Goal: Navigation & Orientation: Find specific page/section

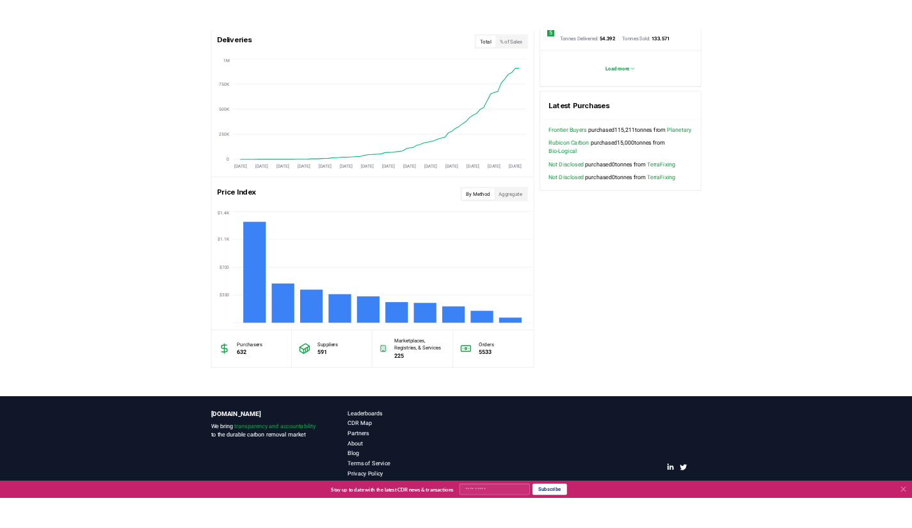
scroll to position [810, 0]
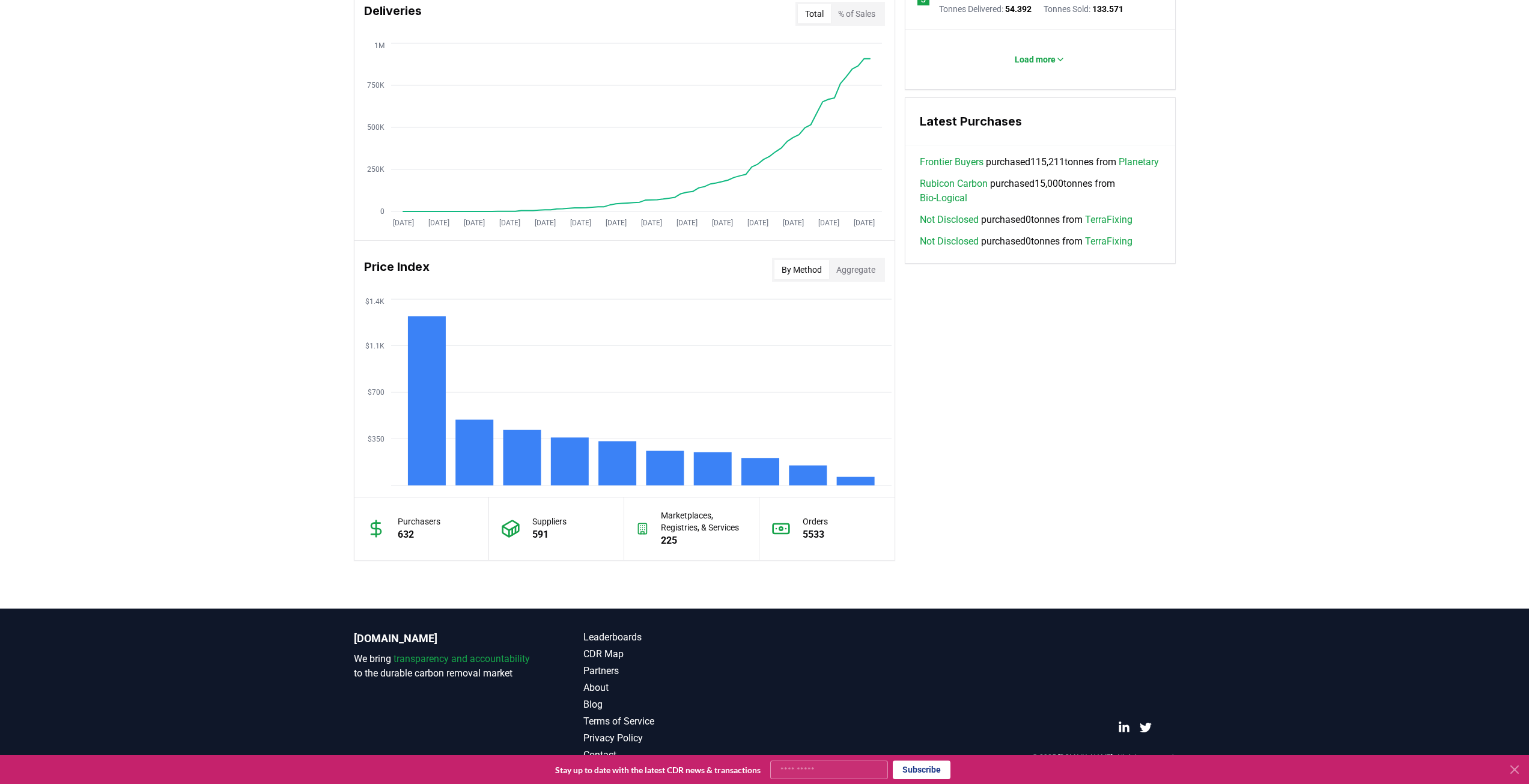
click at [798, 265] on button "By Method" at bounding box center [802, 269] width 54 height 19
click at [840, 274] on button "Aggregate" at bounding box center [856, 269] width 54 height 19
click at [812, 269] on button "By Method" at bounding box center [802, 269] width 54 height 19
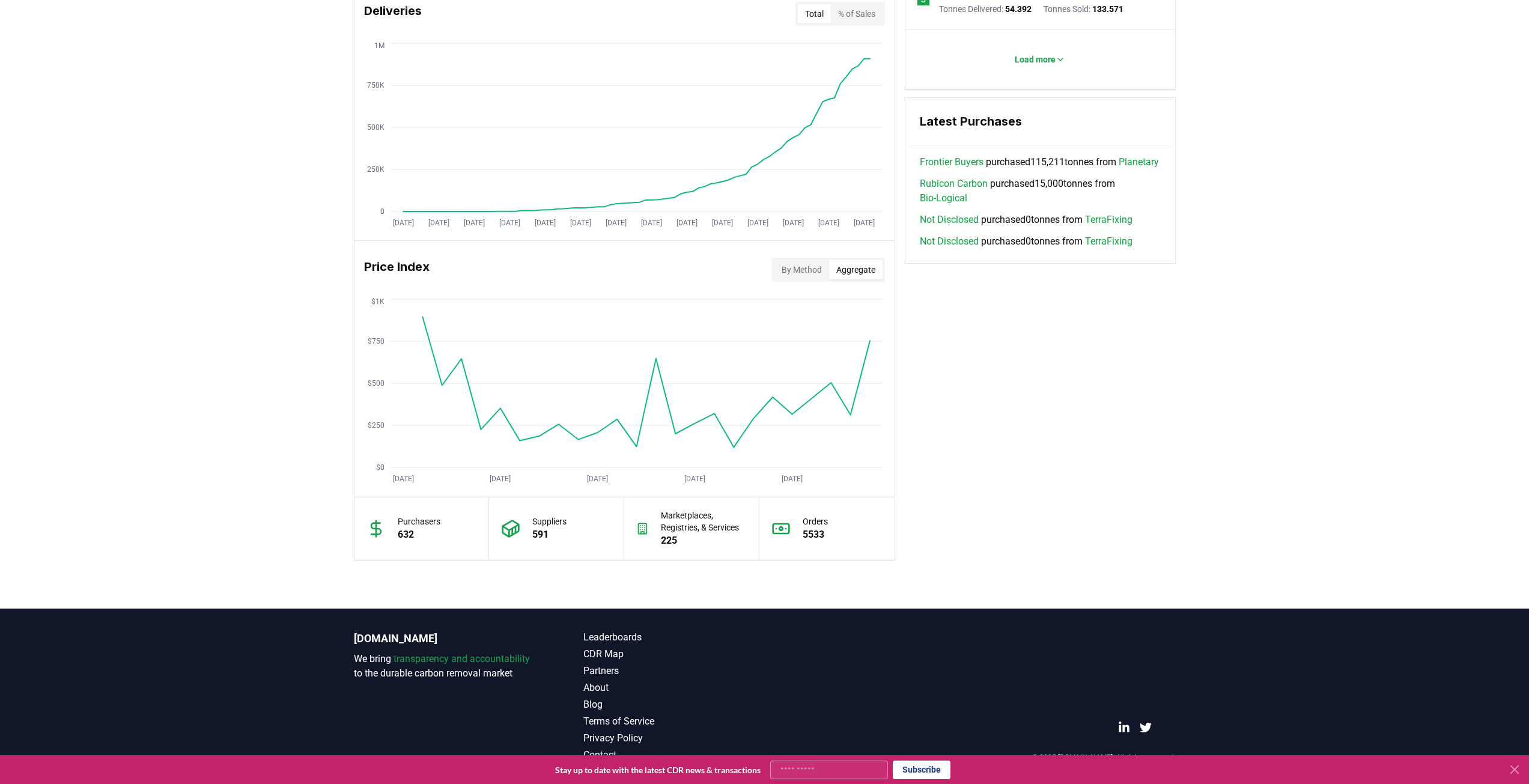
click at [839, 269] on button "Aggregate" at bounding box center [856, 269] width 54 height 19
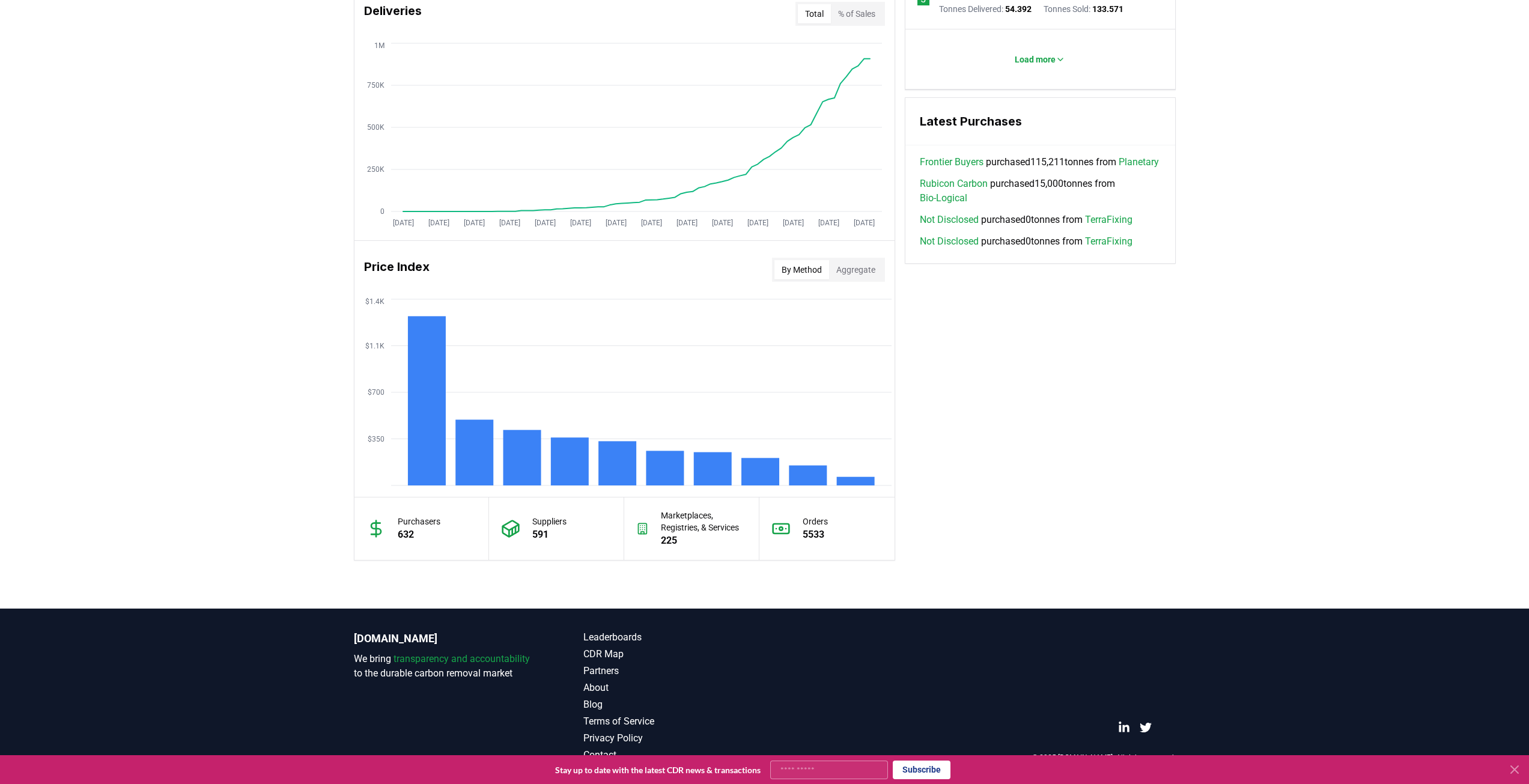
click at [811, 267] on button "By Method" at bounding box center [802, 269] width 54 height 19
